Goal: Task Accomplishment & Management: Use online tool/utility

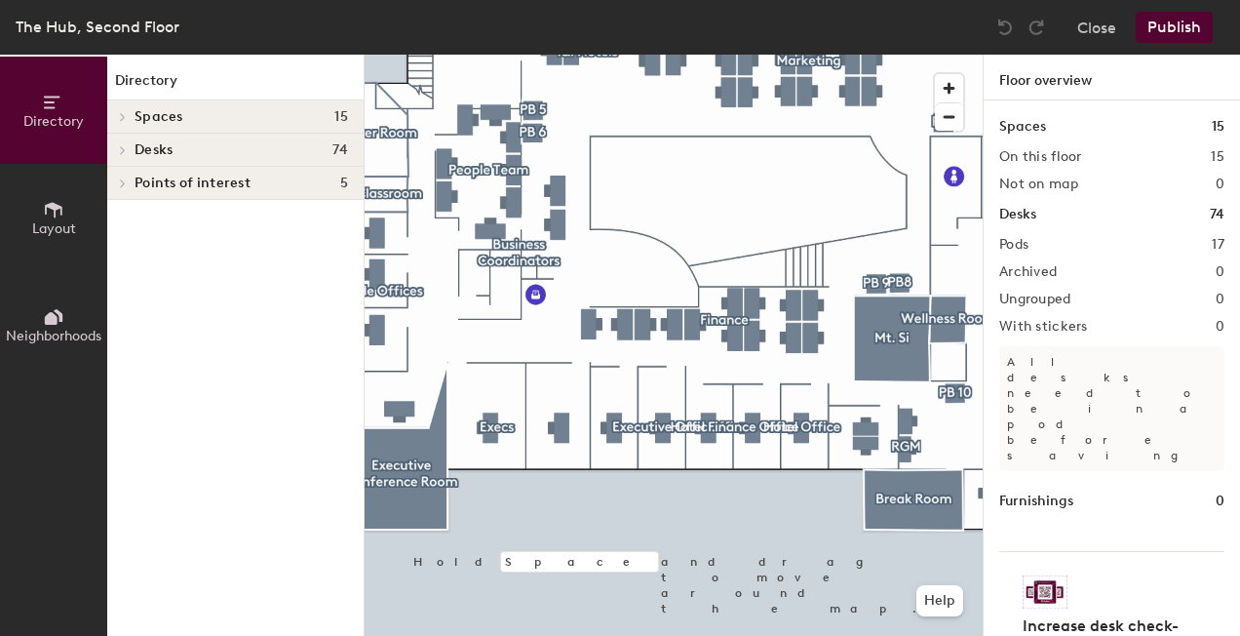
click at [495, 55] on div at bounding box center [674, 55] width 618 height 0
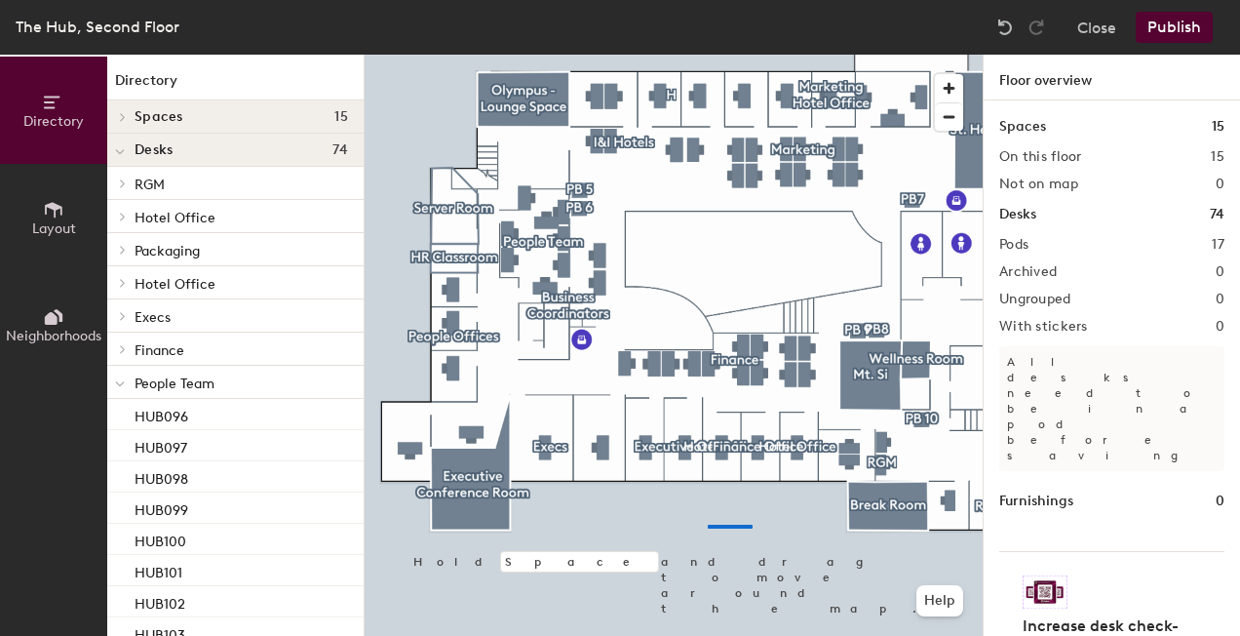
click at [706, 55] on div at bounding box center [674, 55] width 618 height 0
click at [1188, 21] on button "Publish" at bounding box center [1174, 27] width 77 height 31
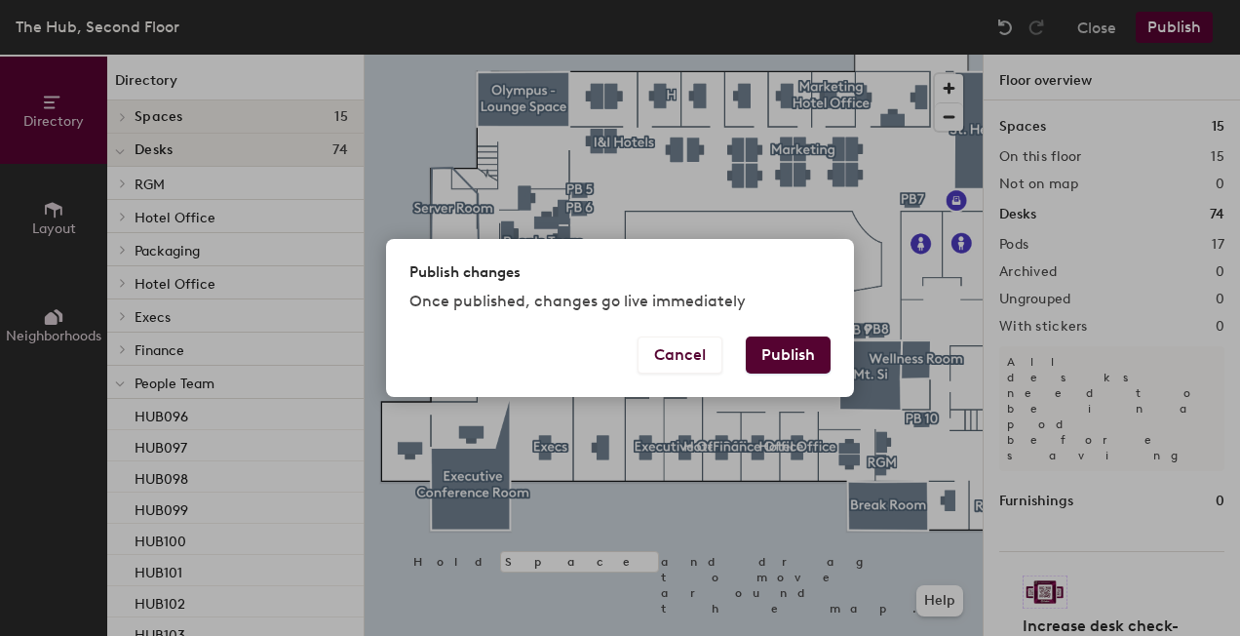
click at [798, 359] on button "Publish" at bounding box center [788, 354] width 85 height 37
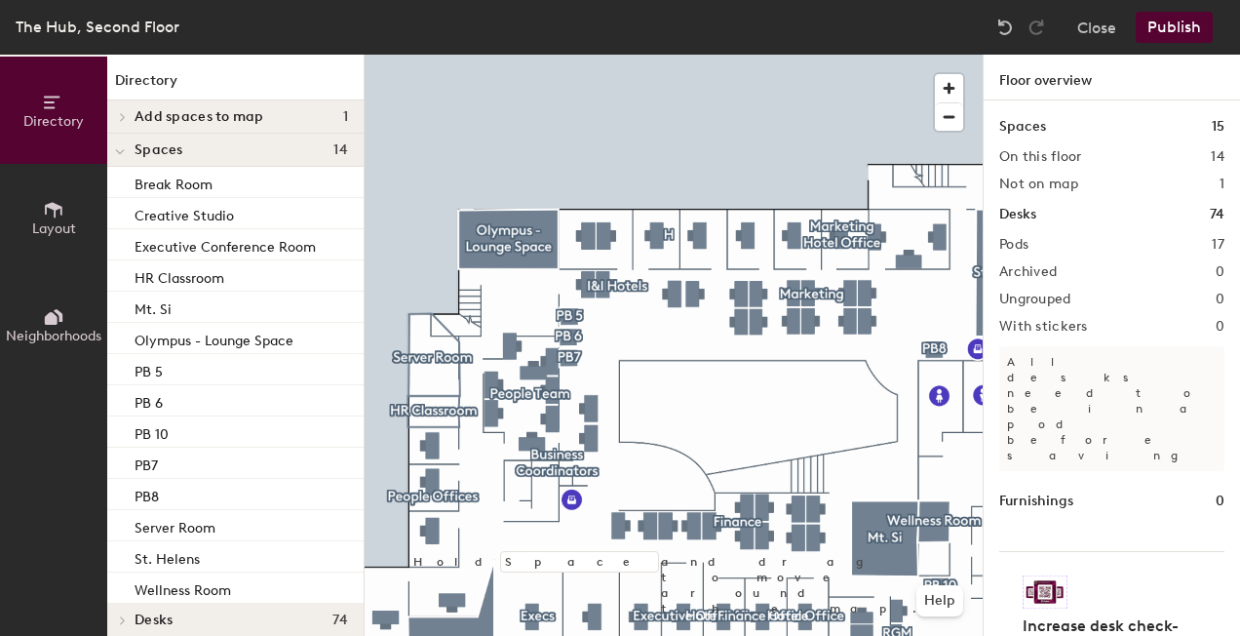
click at [1174, 33] on button "Publish" at bounding box center [1174, 27] width 77 height 31
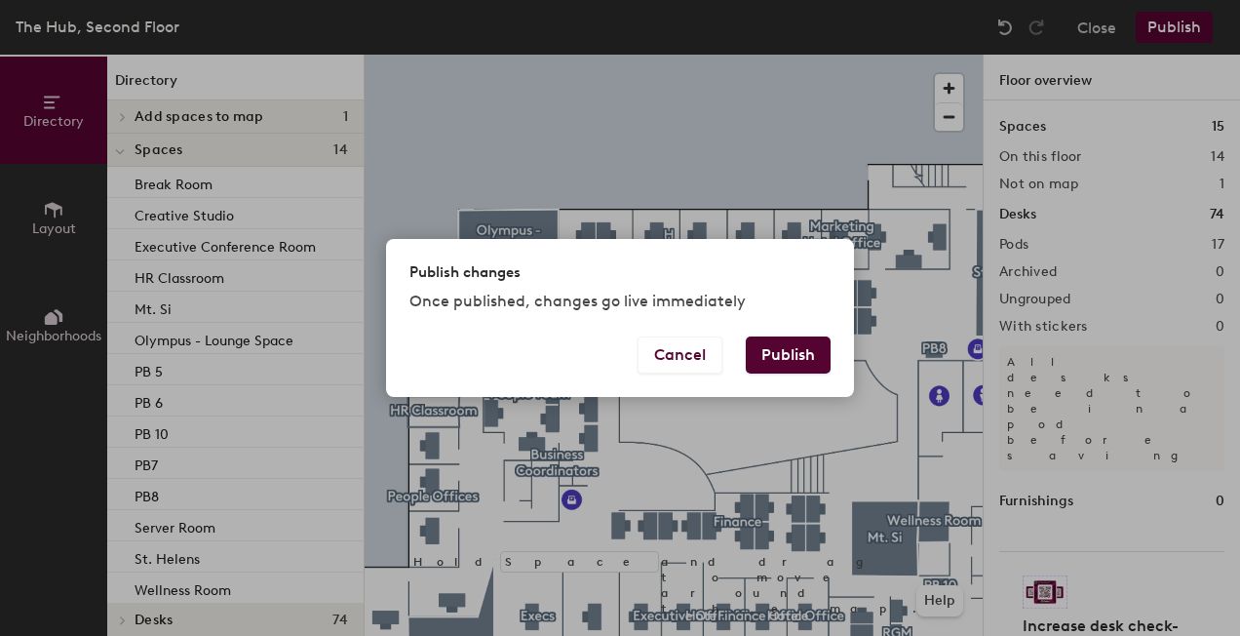
click at [790, 346] on button "Publish" at bounding box center [788, 354] width 85 height 37
